Goal: Navigation & Orientation: Find specific page/section

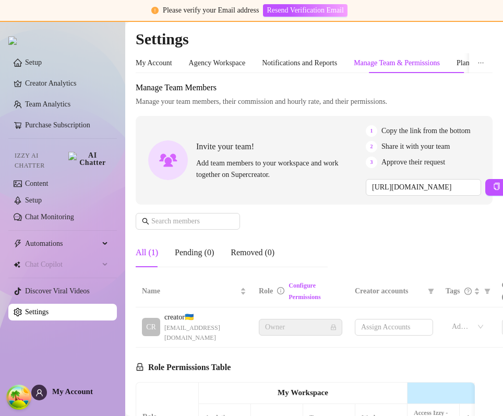
click at [431, 102] on span "Manage your team members, their commission and hourly rate, and their permissio…" at bounding box center [314, 101] width 357 height 11
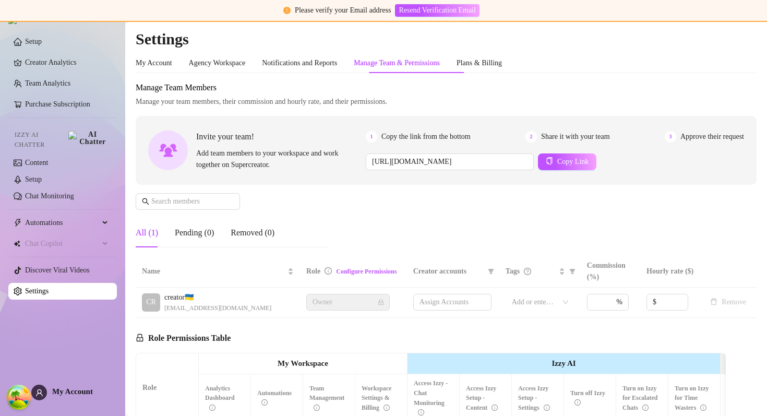
click at [386, 29] on h2 "Settings" at bounding box center [446, 39] width 621 height 20
click at [452, 86] on span "Manage Team Members" at bounding box center [446, 87] width 621 height 13
click at [441, 119] on div "Invite your team! Add team members to your workspace and work together on Super…" at bounding box center [446, 150] width 621 height 69
click at [433, 89] on span "Manage Team Members" at bounding box center [446, 87] width 621 height 13
click at [267, 59] on div "My Account Agency Workspace Notifications and Reports Manage Team & Permissions…" at bounding box center [319, 63] width 366 height 20
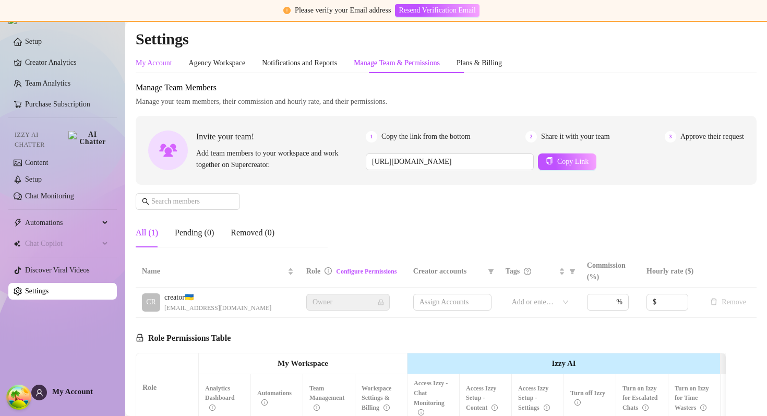
click at [172, 61] on div "My Account" at bounding box center [154, 62] width 37 height 11
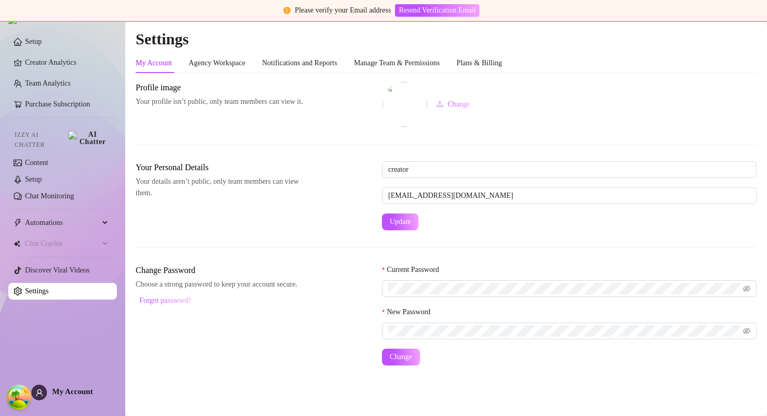
click at [216, 76] on div "My Account Agency Workspace Notifications and Reports Manage Team & Permissions…" at bounding box center [446, 209] width 621 height 312
click at [214, 73] on div "My Account Agency Workspace Notifications and Reports Manage Team & Permissions…" at bounding box center [446, 209] width 621 height 312
click at [191, 69] on div "Agency Workspace" at bounding box center [217, 63] width 57 height 20
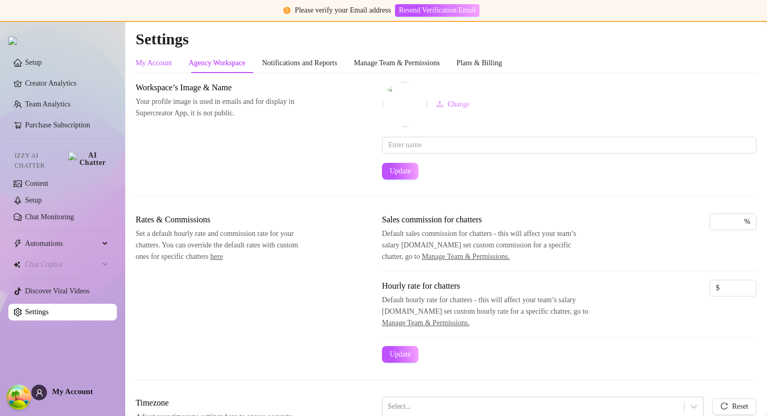
click at [167, 65] on div "My Account" at bounding box center [154, 62] width 37 height 11
